Goal: Task Accomplishment & Management: Manage account settings

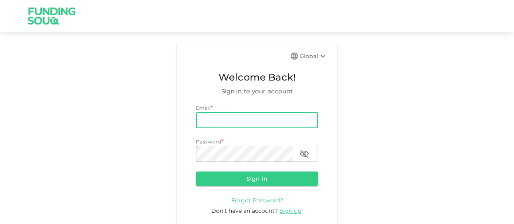
type input "[EMAIL_ADDRESS][DOMAIN_NAME]"
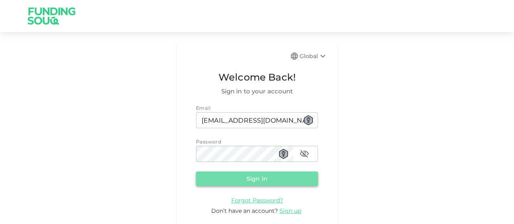
click at [245, 179] on button "Sign in" at bounding box center [257, 179] width 122 height 14
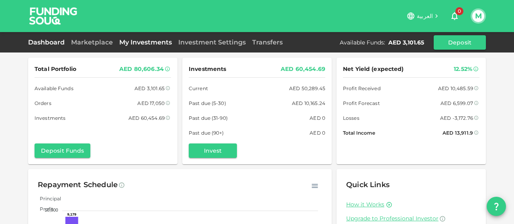
click at [157, 43] on link "My Investments" at bounding box center [145, 43] width 59 height 8
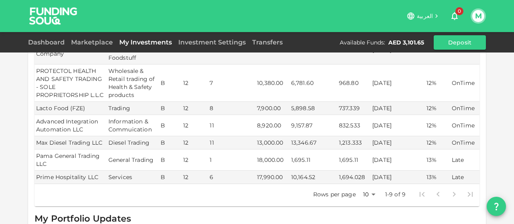
scroll to position [310, 0]
click at [475, 12] on button "M" at bounding box center [478, 16] width 12 height 12
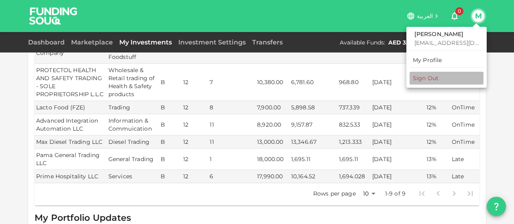
click at [433, 75] on div "Sign Out" at bounding box center [426, 78] width 26 height 8
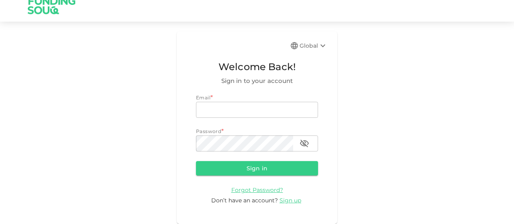
scroll to position [10, 0]
